Goal: Information Seeking & Learning: Learn about a topic

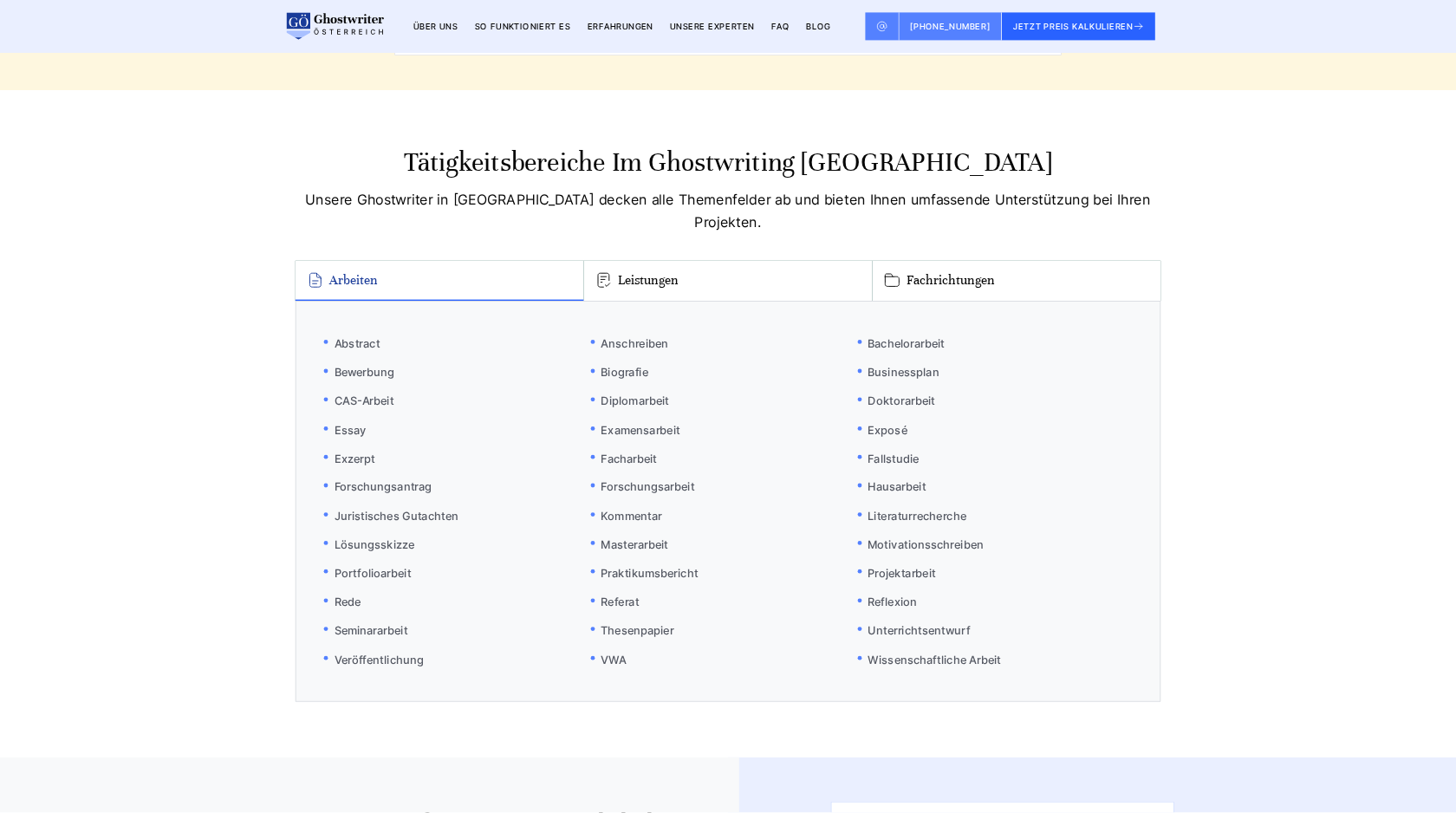
scroll to position [7776, 0]
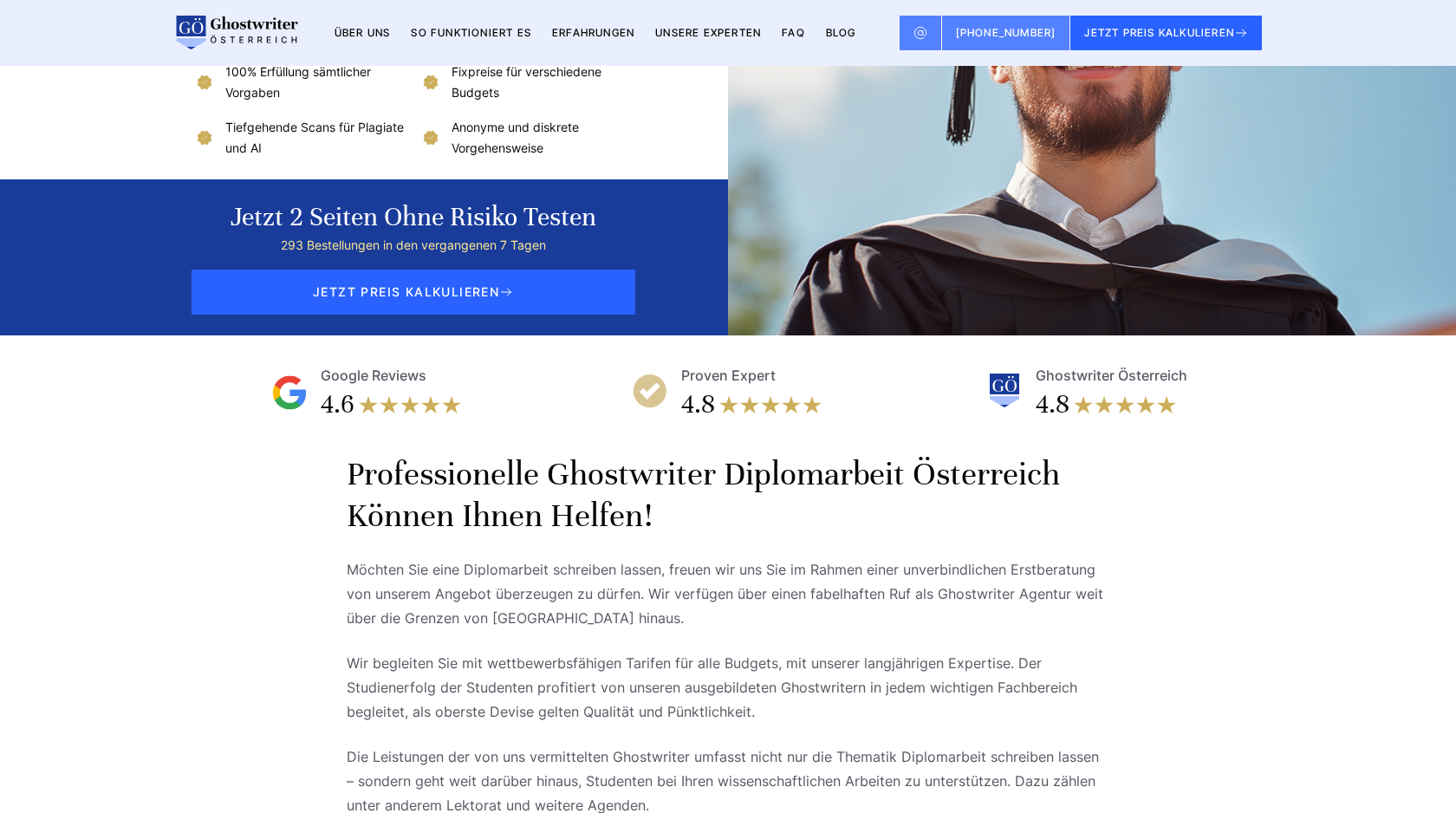
scroll to position [280, 0]
